Goal: Task Accomplishment & Management: Use online tool/utility

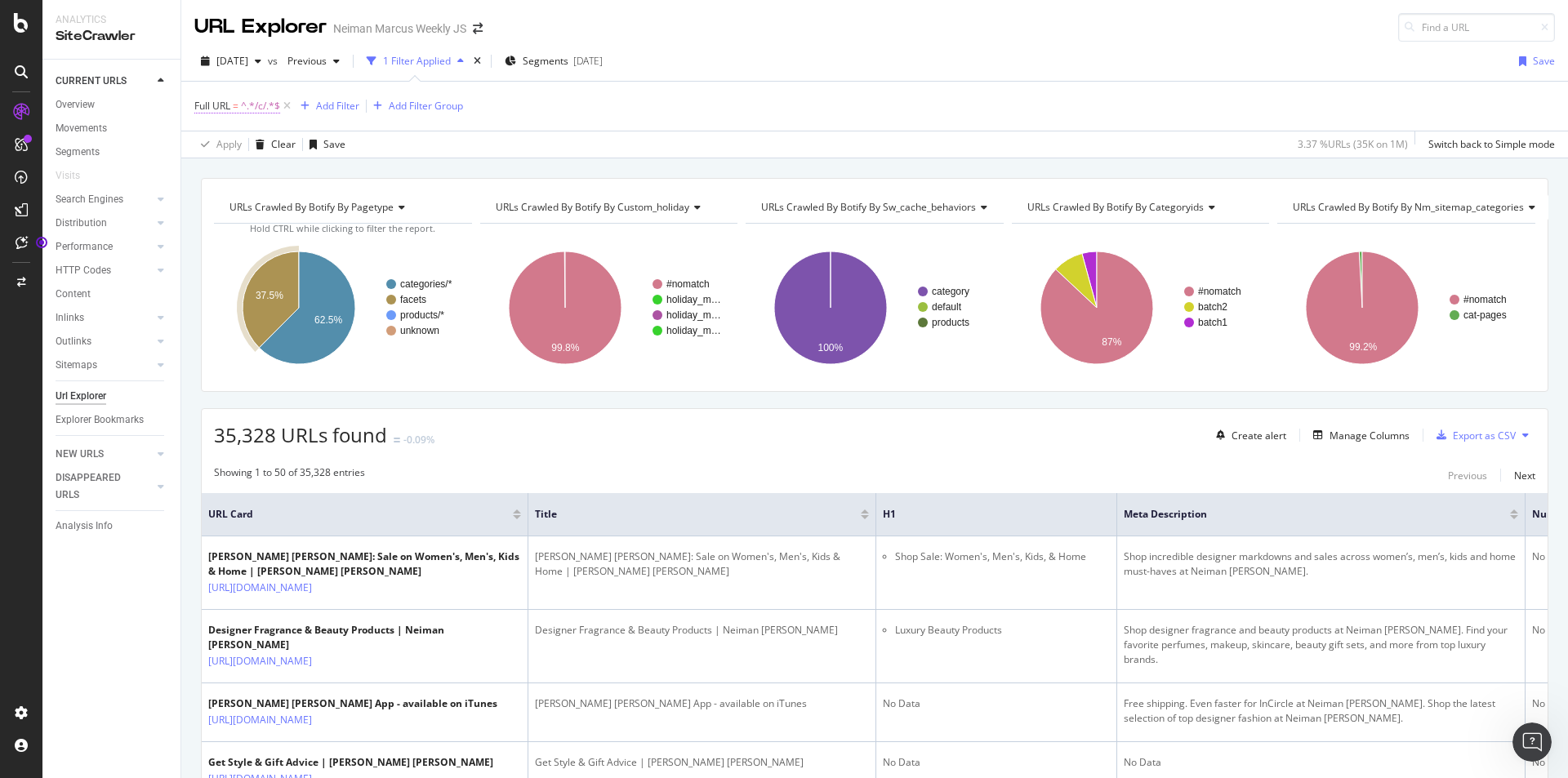
click at [266, 100] on span "^.*/c/.*$" at bounding box center [260, 106] width 39 height 23
click at [465, 121] on div "Full URL = ^.*/c/.*$ Add Filter Add Filter Group" at bounding box center [874, 107] width 1360 height 49
click at [335, 103] on div "Add Filter" at bounding box center [337, 105] width 43 height 14
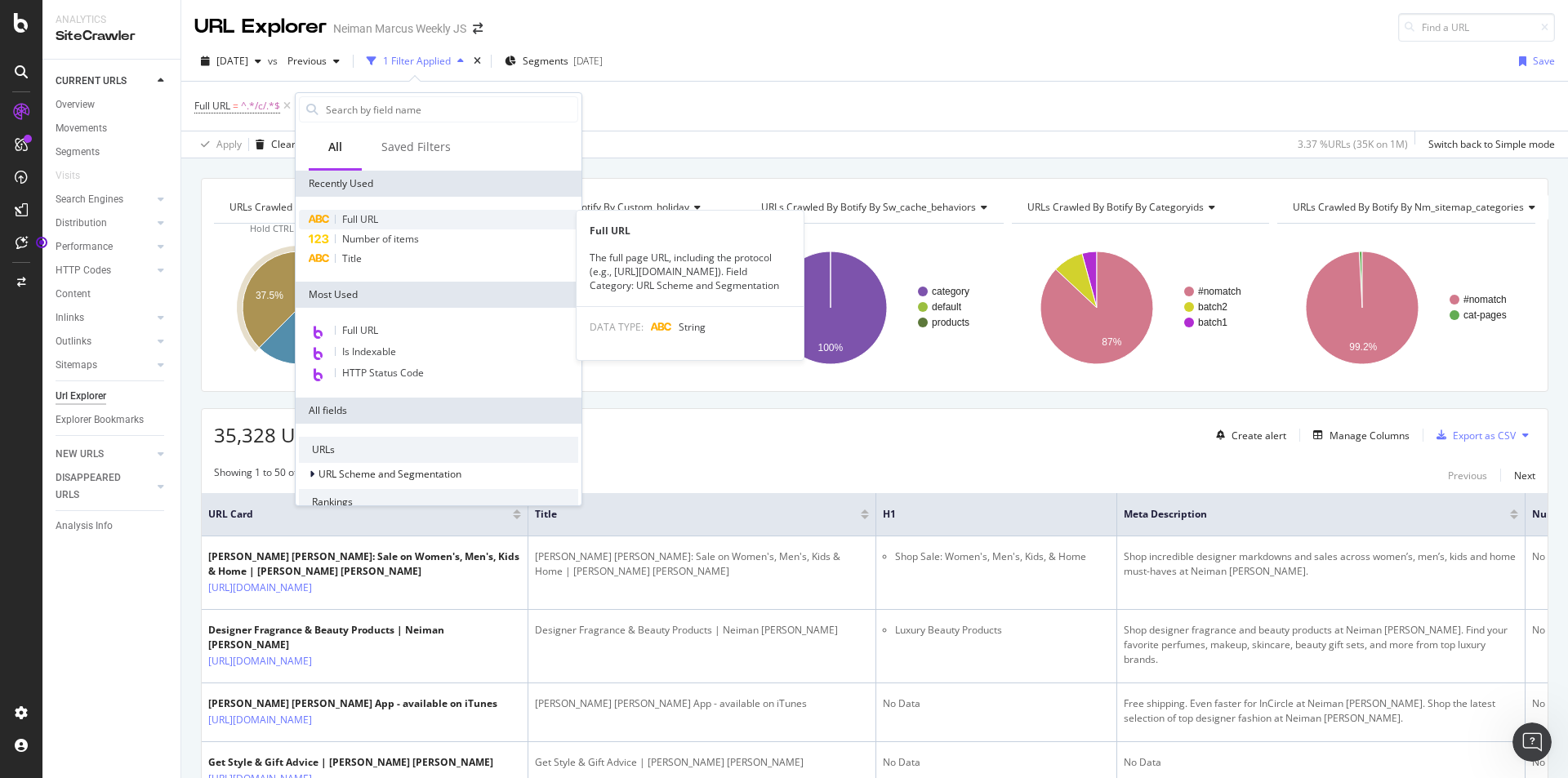
click at [377, 215] on span "Full URL" at bounding box center [359, 219] width 36 height 14
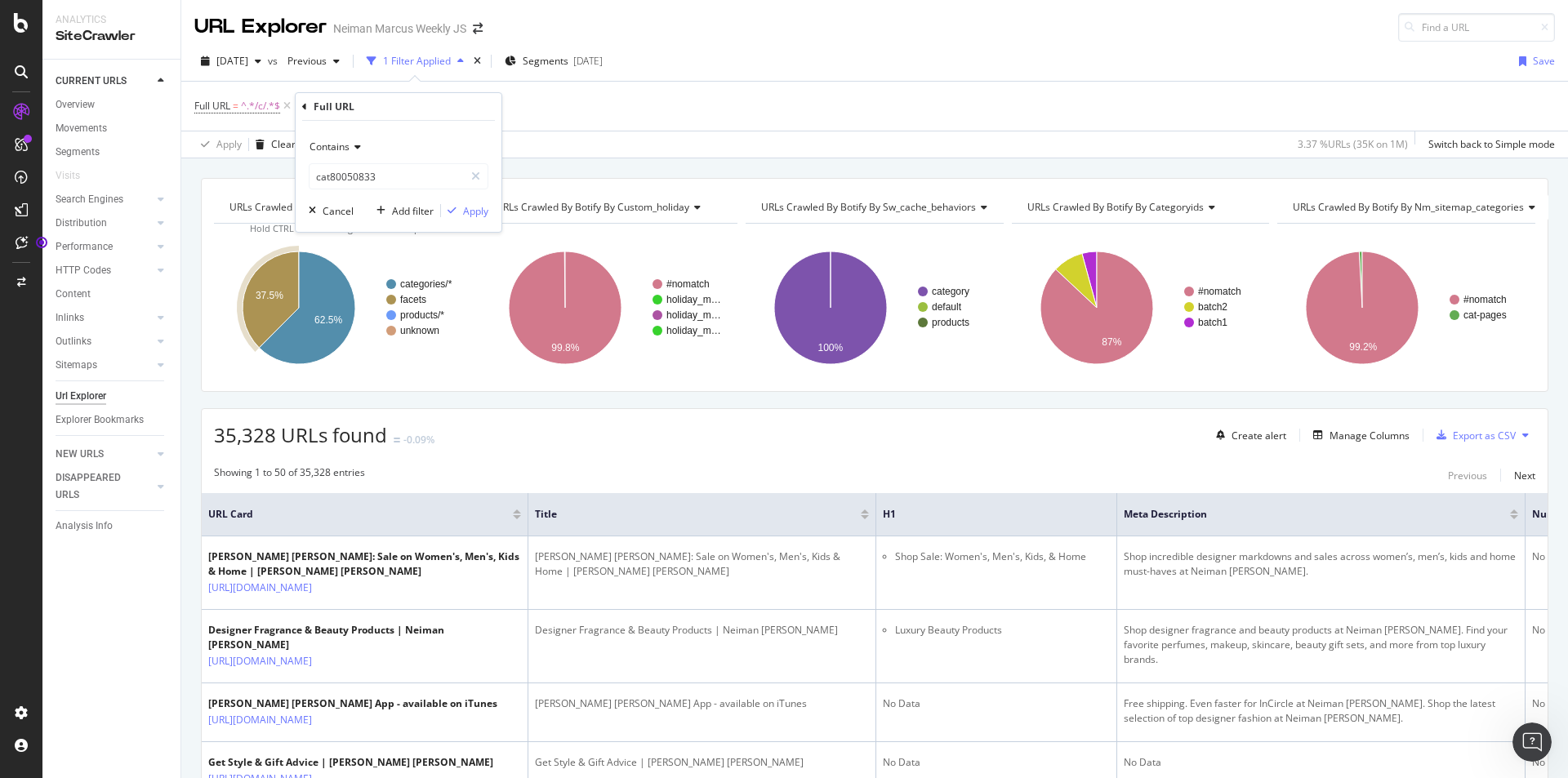
click at [365, 150] on div "Contains" at bounding box center [398, 147] width 180 height 26
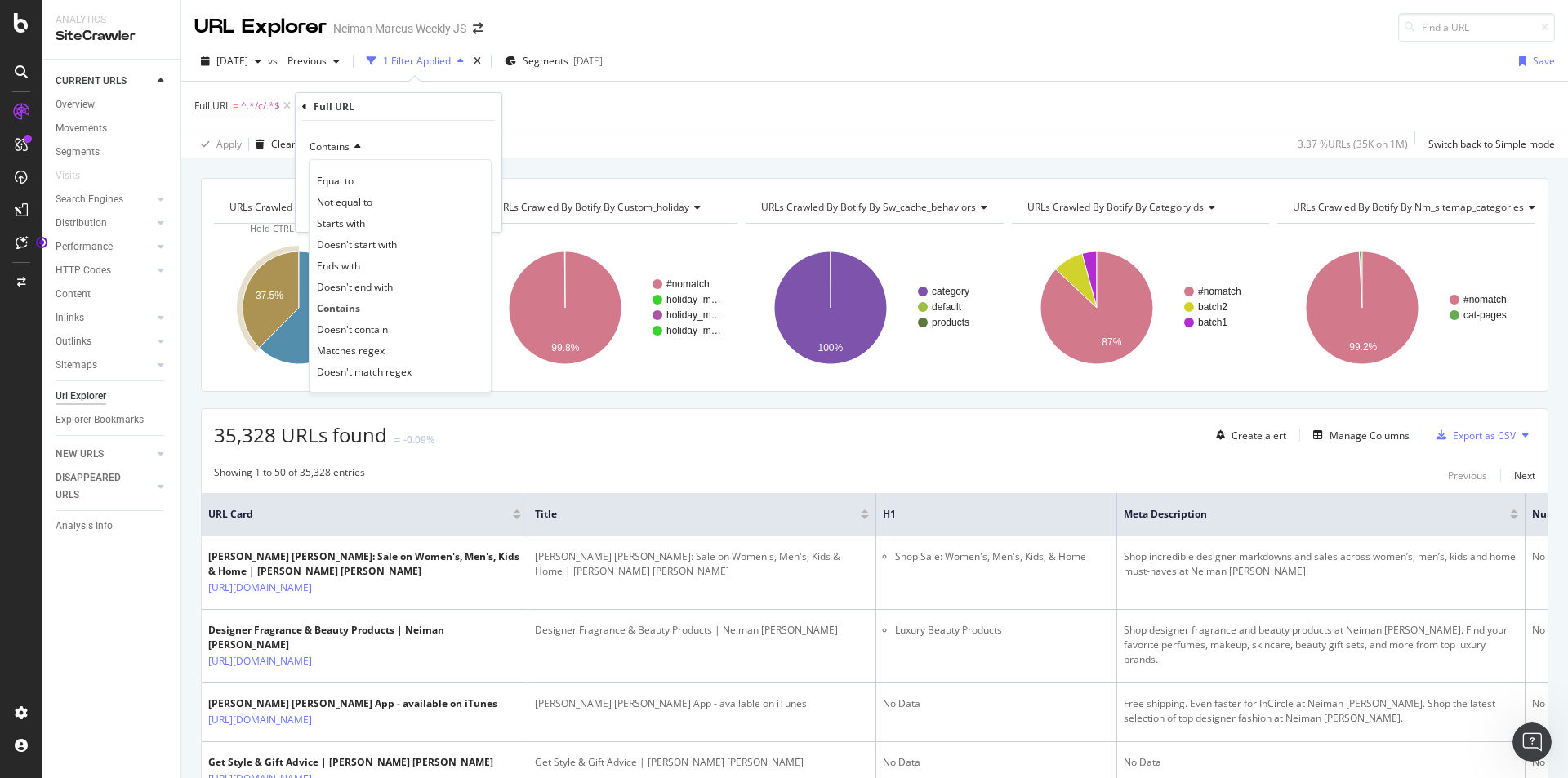
click at [409, 323] on div "Doesn't contain" at bounding box center [400, 328] width 175 height 21
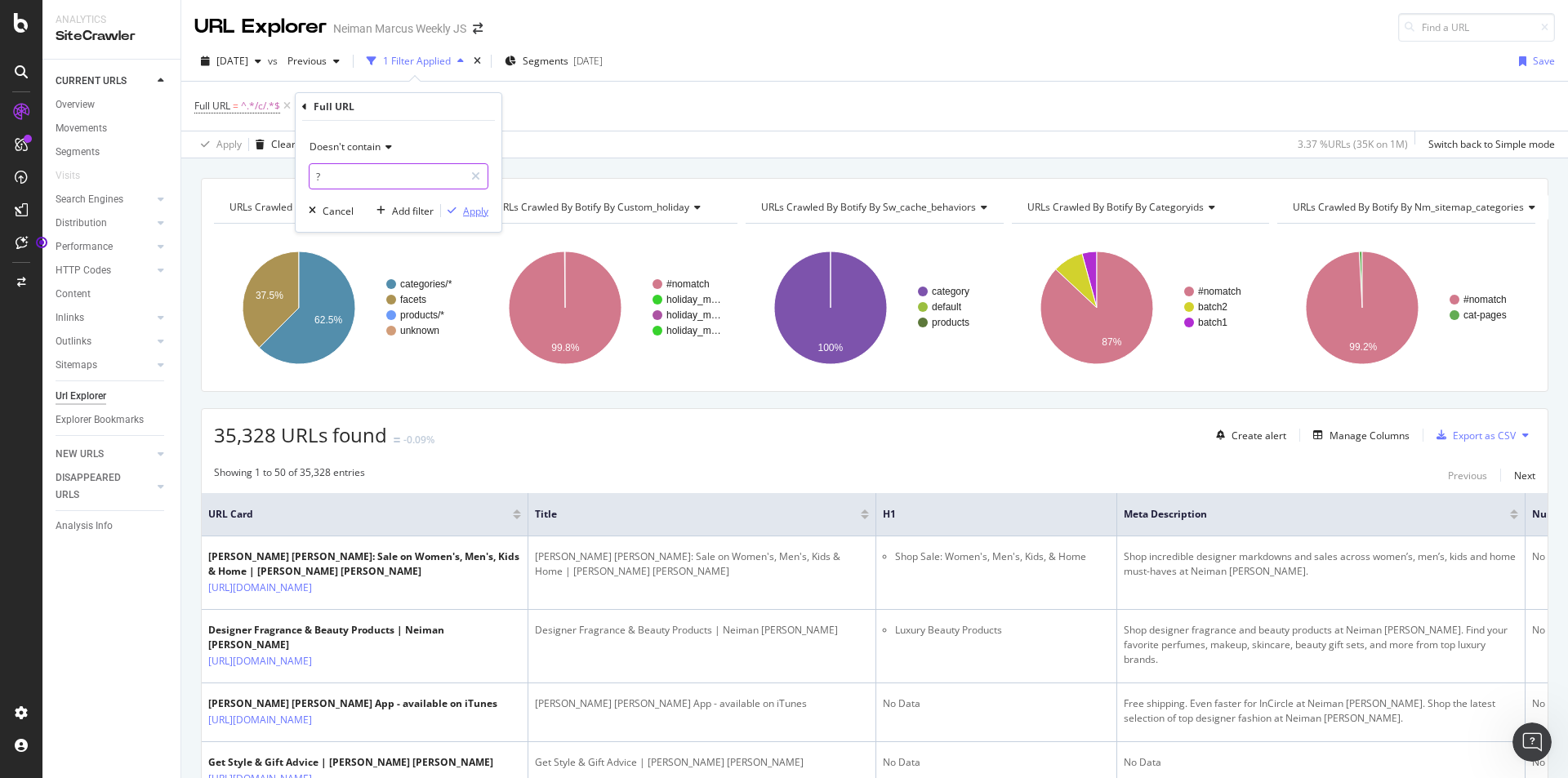
type input "?"
click at [481, 209] on div "Apply" at bounding box center [476, 211] width 26 height 14
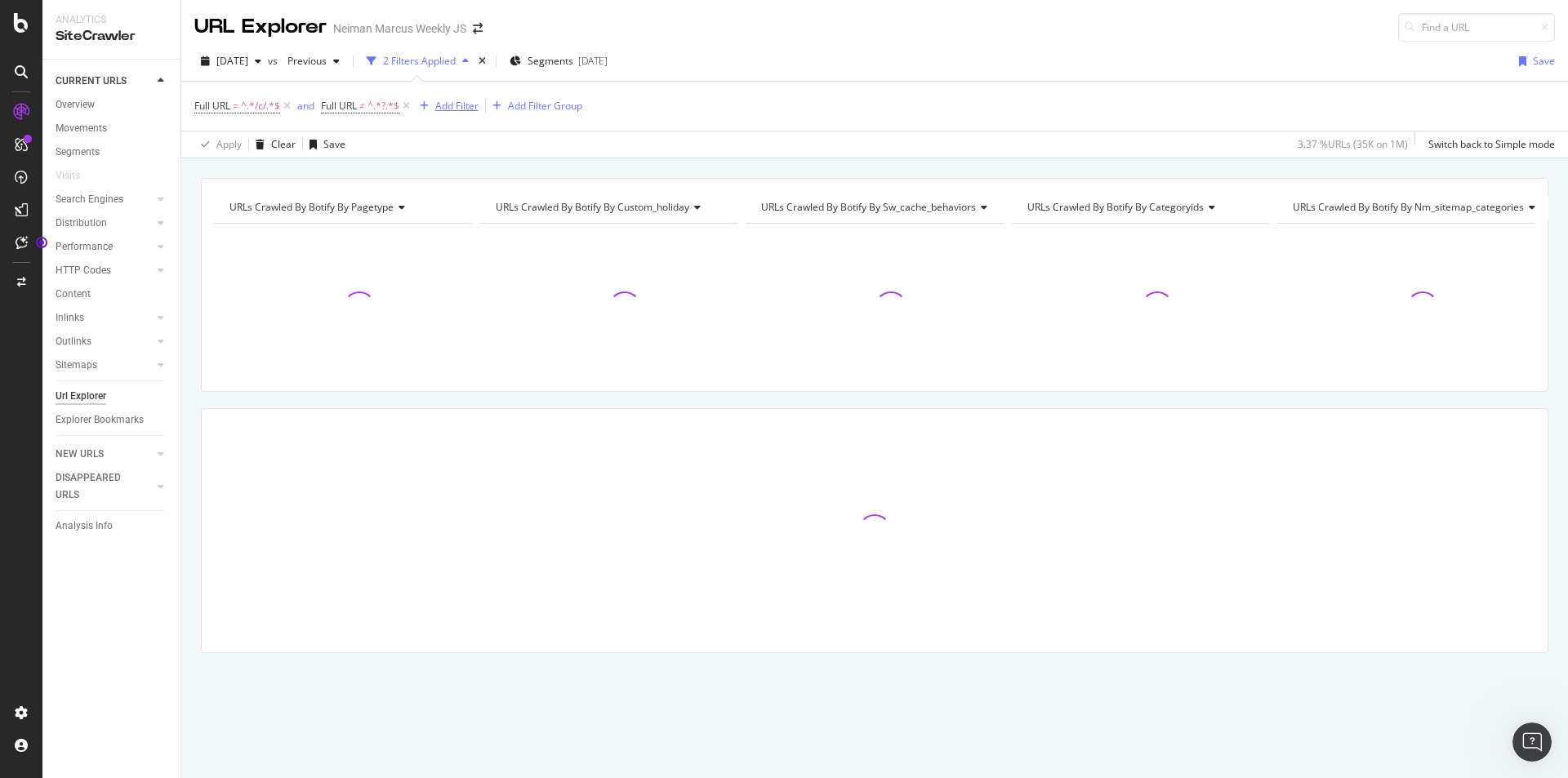
click at [449, 107] on div "Add Filter" at bounding box center [456, 105] width 43 height 14
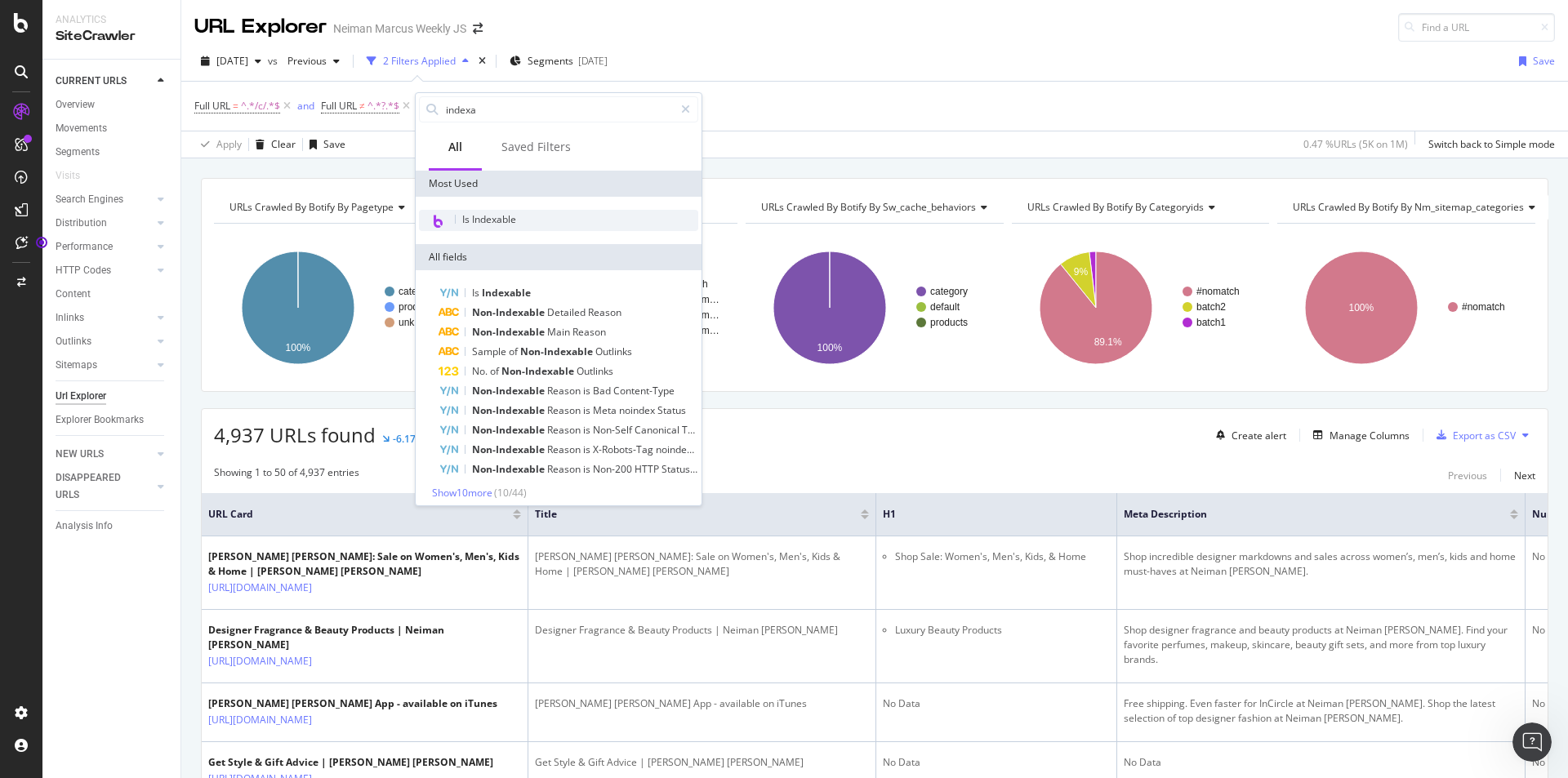
type input "indexa"
click at [511, 214] on span "Is Indexable" at bounding box center [489, 219] width 54 height 14
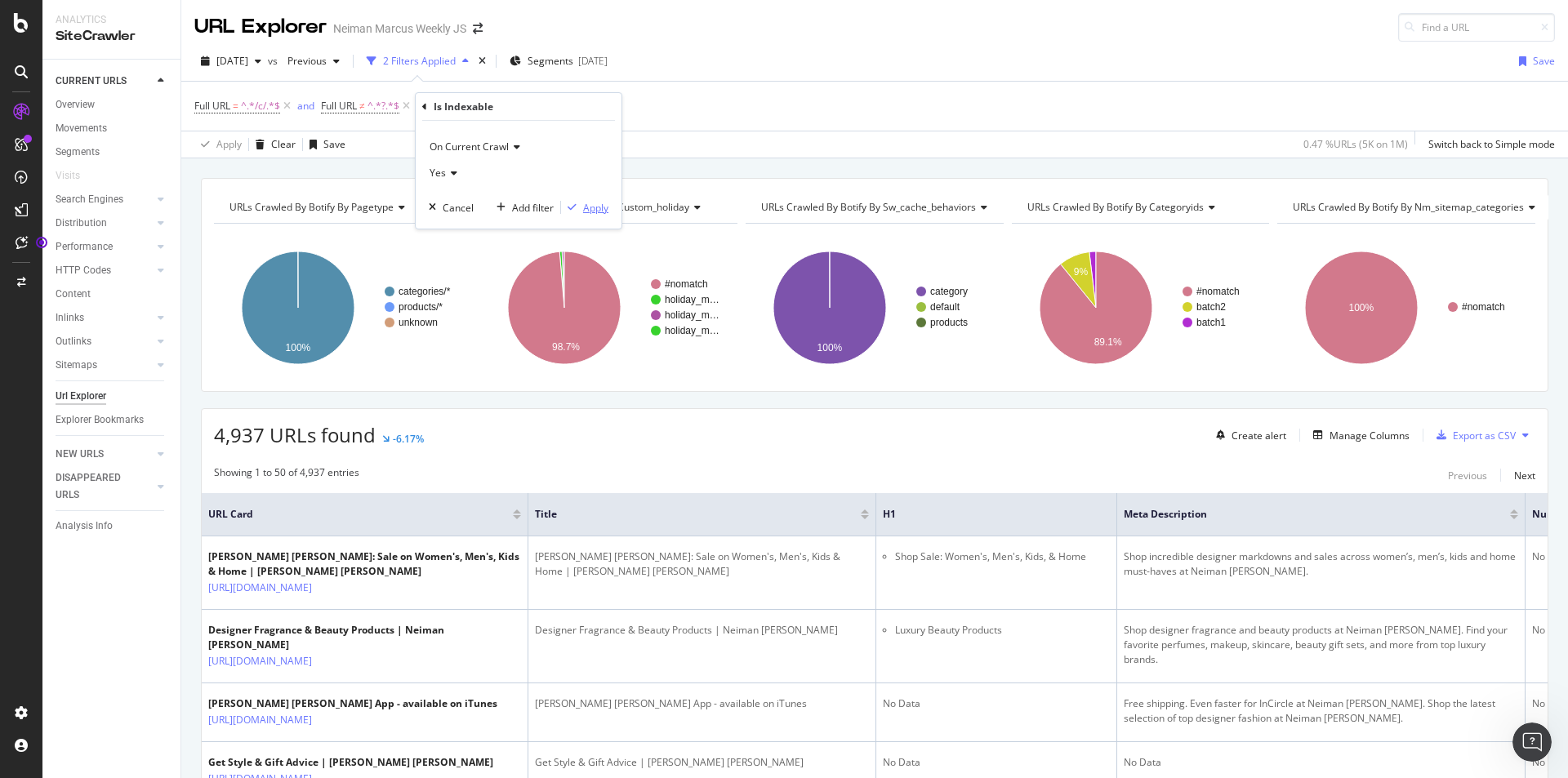
click at [587, 204] on div "Apply" at bounding box center [596, 207] width 26 height 14
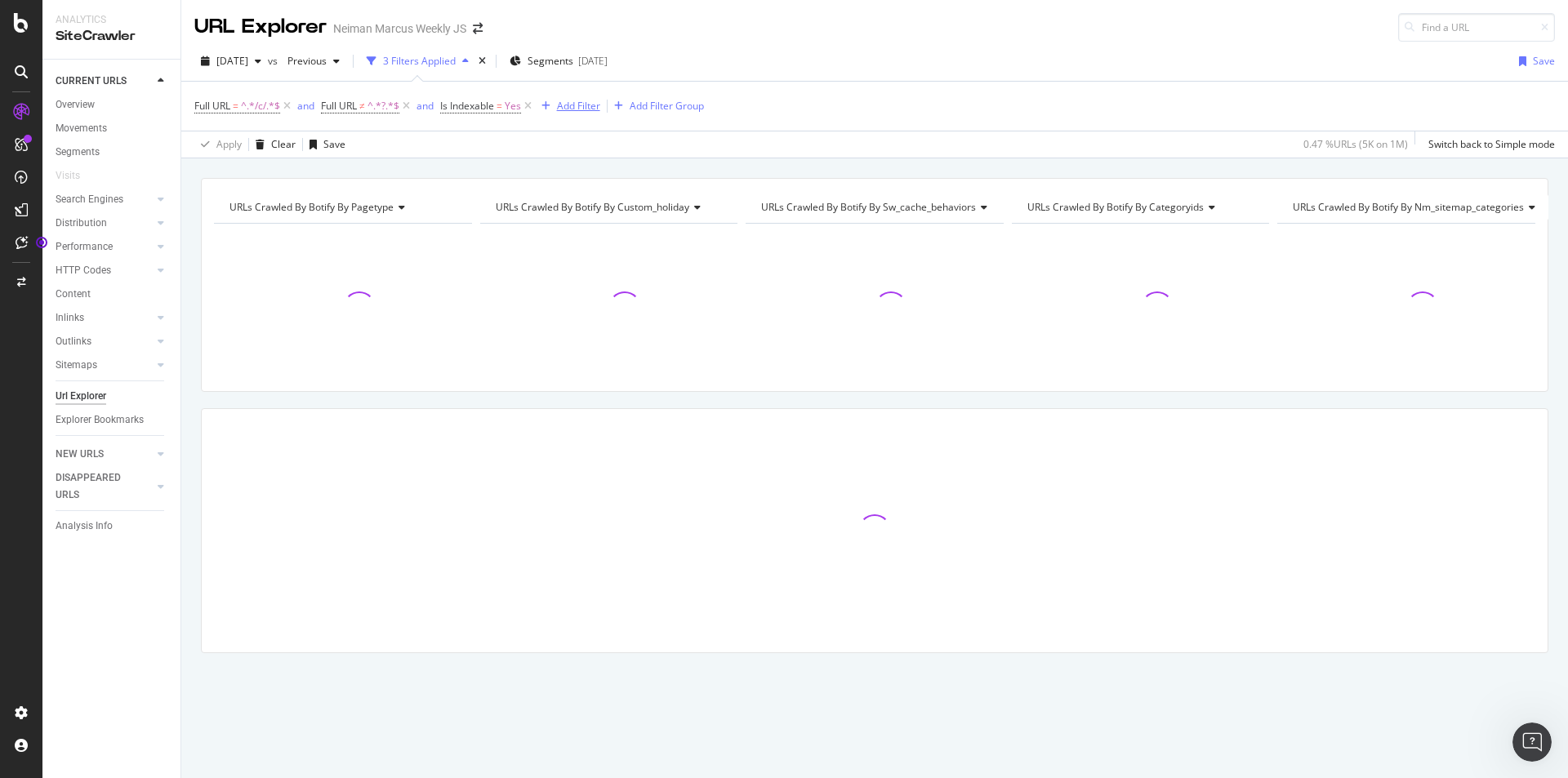
click at [588, 105] on div "Add Filter" at bounding box center [578, 105] width 43 height 14
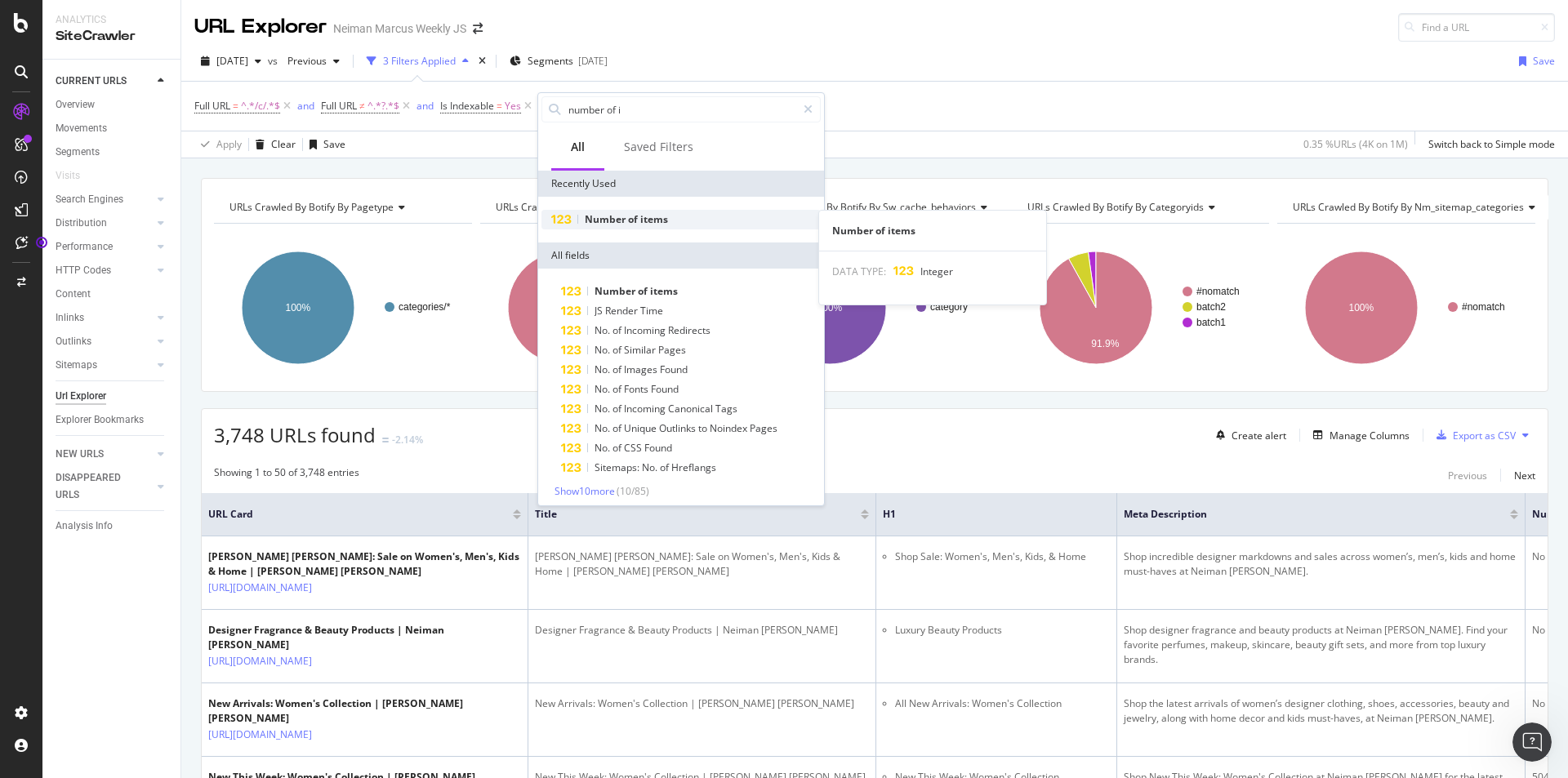
type input "number of i"
click at [735, 214] on div "Number of items" at bounding box center [681, 219] width 279 height 19
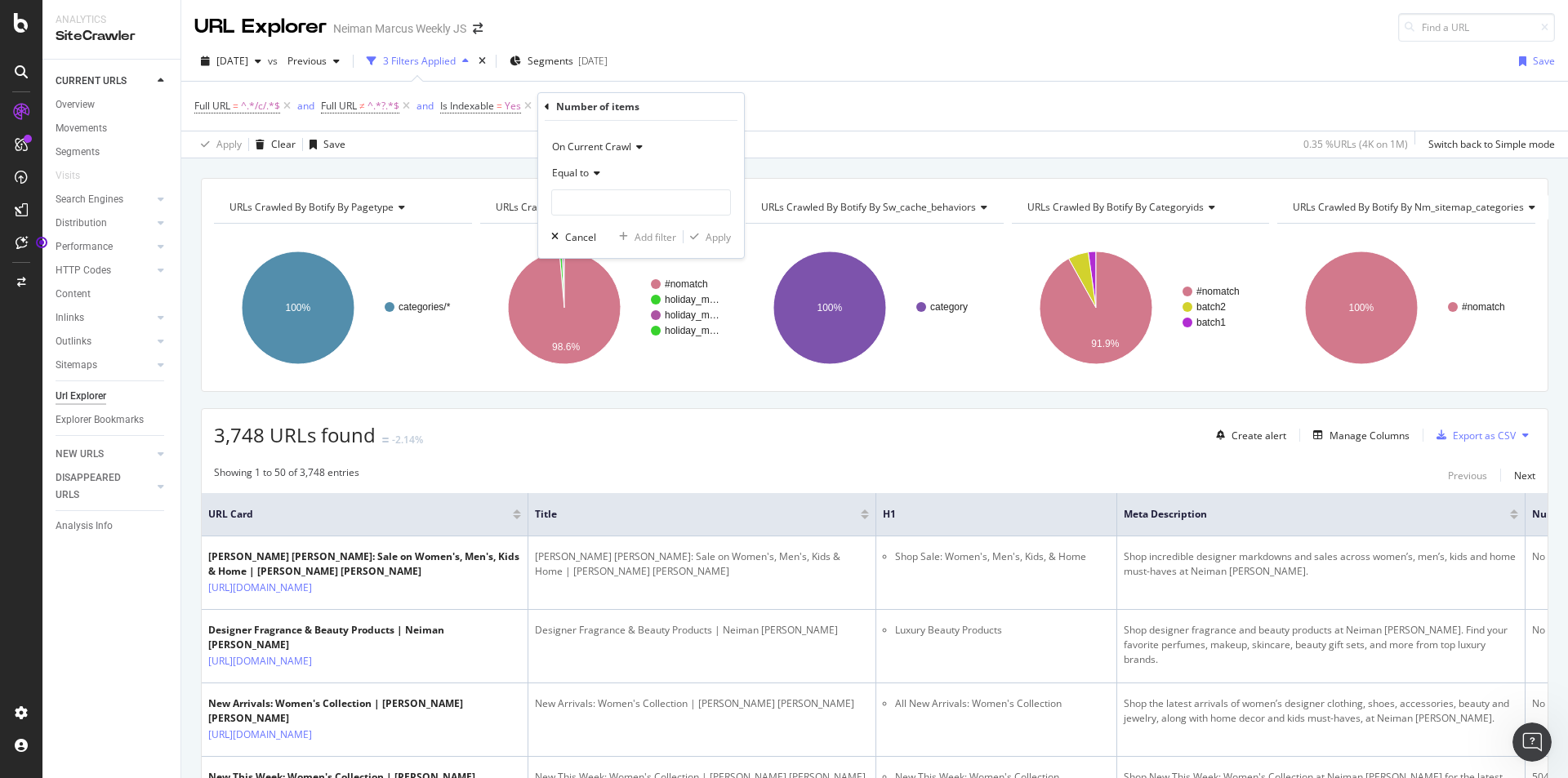
click at [603, 173] on div "Equal to" at bounding box center [640, 172] width 180 height 26
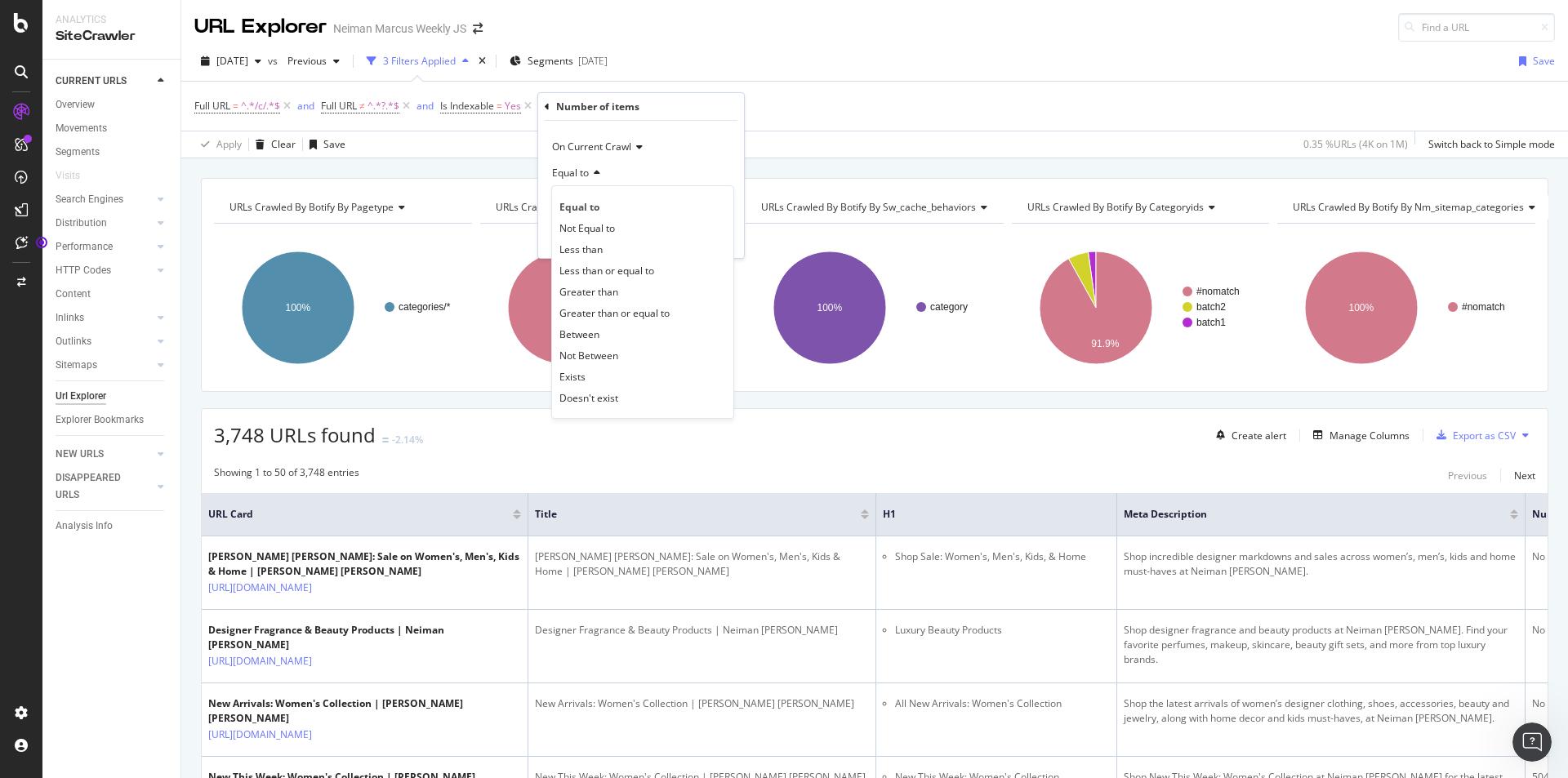
click at [650, 252] on div "Less than" at bounding box center [643, 248] width 175 height 21
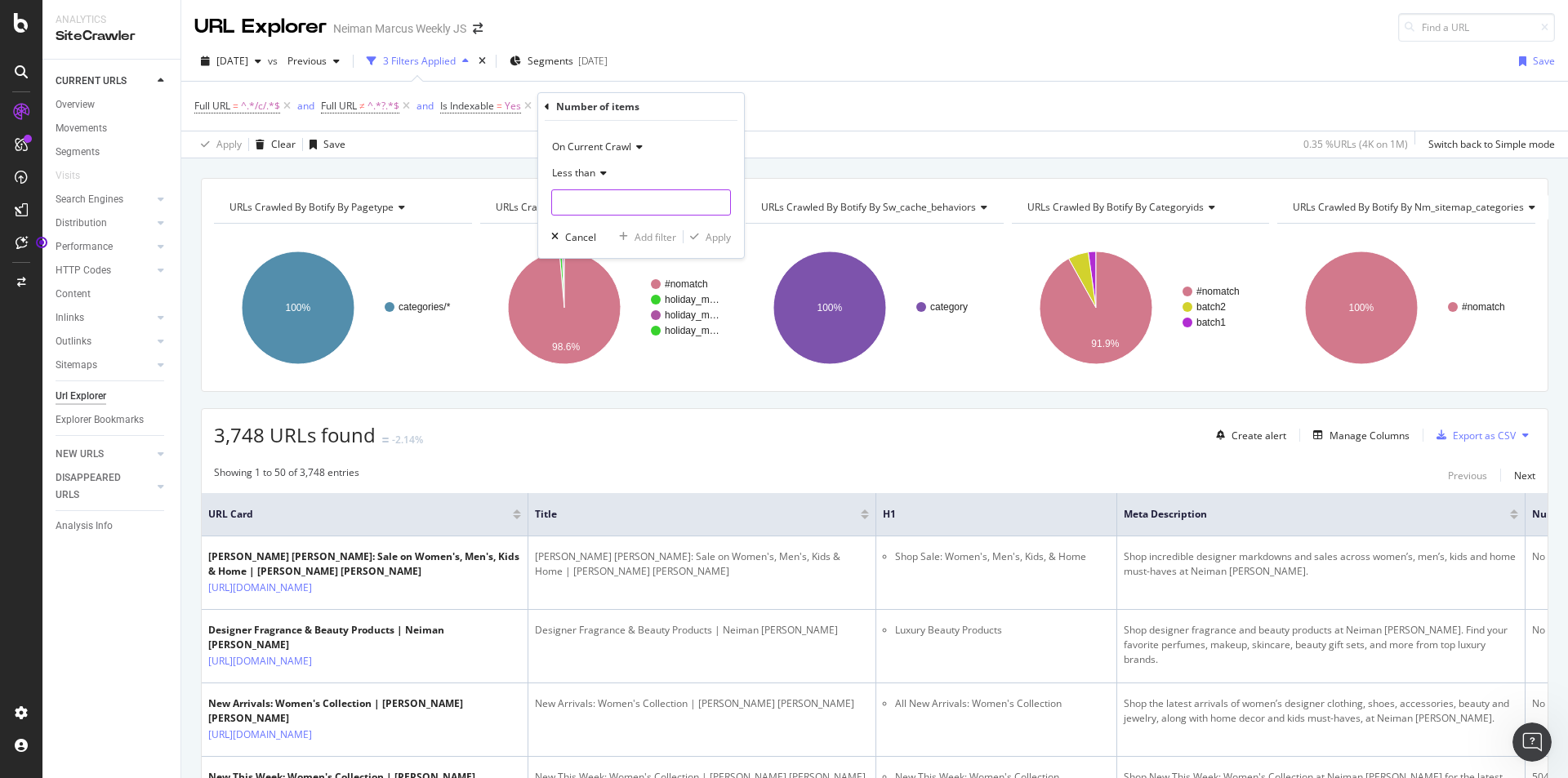
click at [637, 211] on input "number" at bounding box center [640, 202] width 180 height 26
type input "6"
click at [727, 236] on div "Apply" at bounding box center [718, 236] width 26 height 14
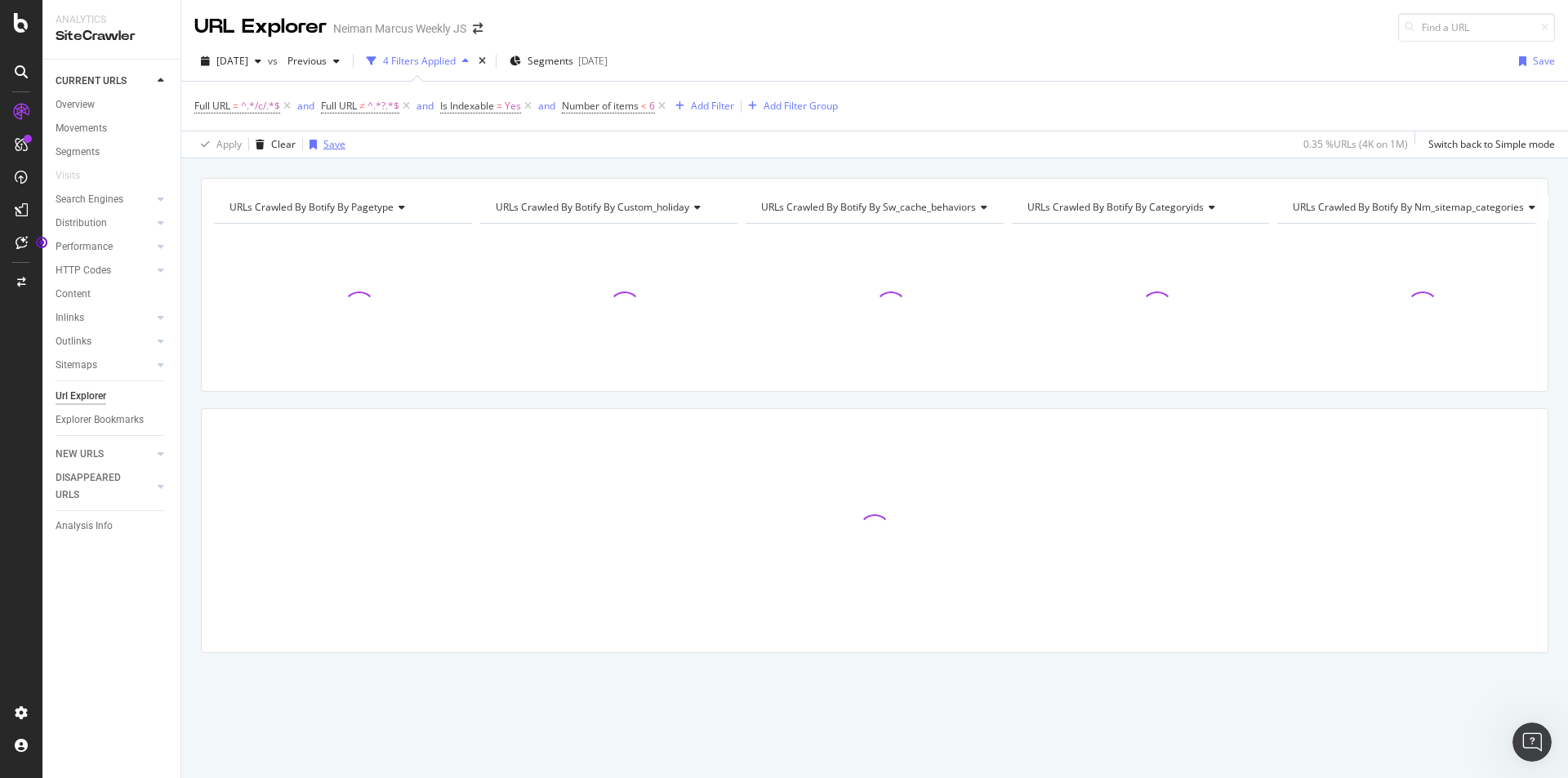
click at [329, 144] on div "Save" at bounding box center [335, 143] width 22 height 14
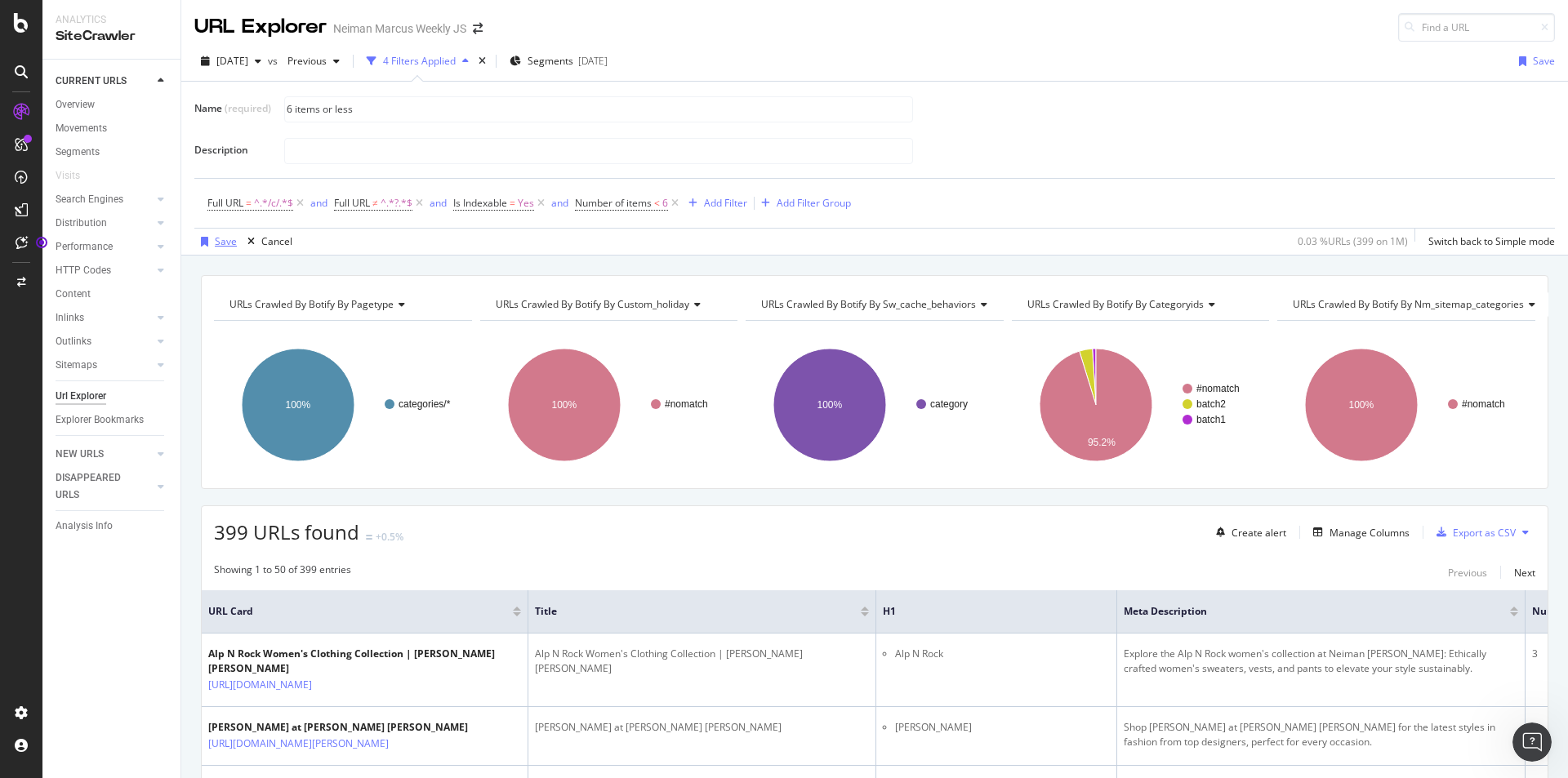
type input "6 items or less"
click at [229, 243] on div "Save" at bounding box center [225, 241] width 22 height 14
